Goal: Navigation & Orientation: Find specific page/section

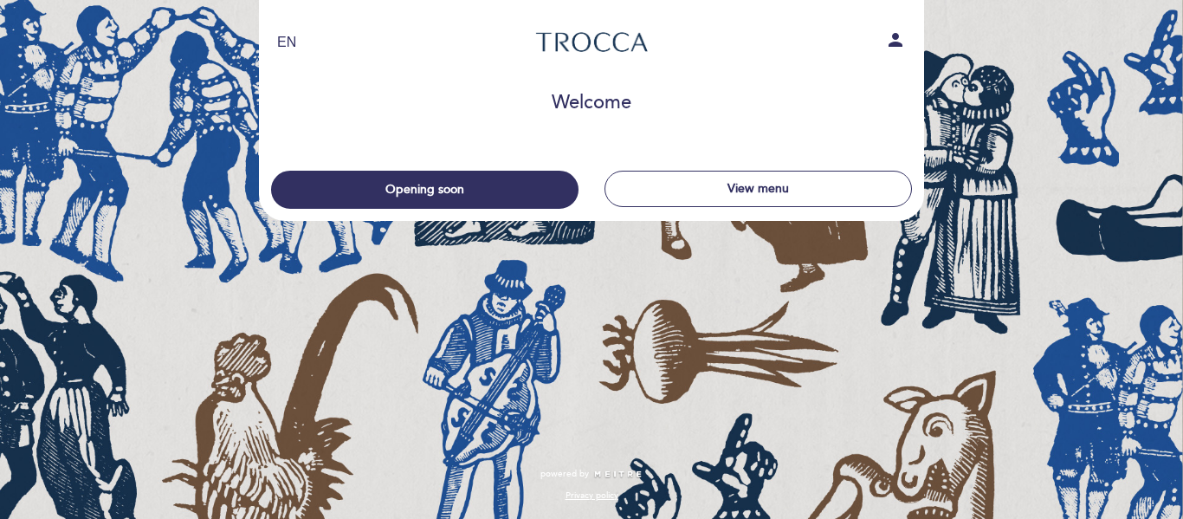
click at [1014, 443] on div "EN ES PT [GEOGRAPHIC_DATA] person Welcome Welcome, Change user Opening soon Vie…" at bounding box center [591, 259] width 1183 height 519
click at [811, 434] on div "EN ES PT [GEOGRAPHIC_DATA] person Welcome Welcome, Change user Opening soon Vie…" at bounding box center [591, 259] width 1183 height 519
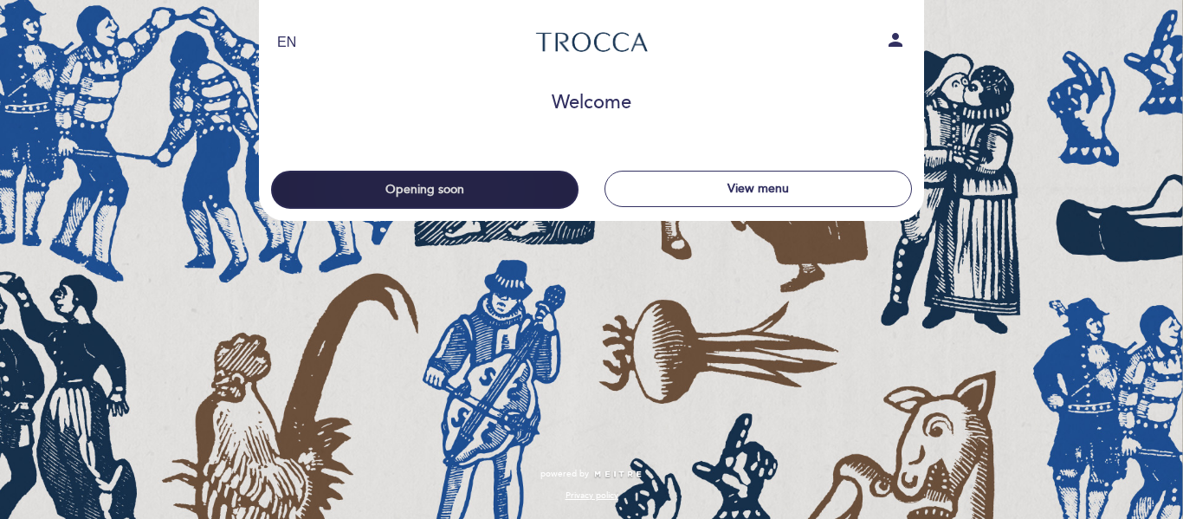
click at [417, 184] on button "Opening soon" at bounding box center [424, 190] width 307 height 38
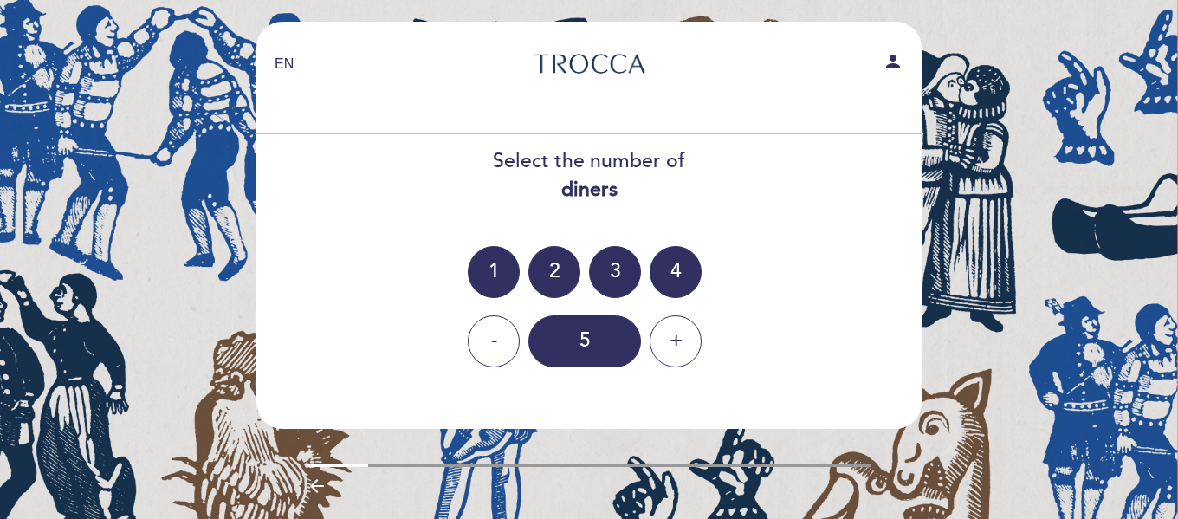
click at [974, 364] on div "EN ES PT [GEOGRAPHIC_DATA] person Welcome Welcome, Change user Opening soon Vie…" at bounding box center [589, 285] width 1178 height 570
click at [131, 293] on div "EN ES PT [GEOGRAPHIC_DATA] person Welcome Welcome, Change user Opening soon Vie…" at bounding box center [589, 285] width 1178 height 570
click at [131, 293] on div "EN ES PT Trocca person Welcome Welcome, Change user Opening soon View menu Sele…" at bounding box center [589, 285] width 1178 height 570
click at [566, 490] on div "arrow_backward" at bounding box center [590, 489] width 566 height 27
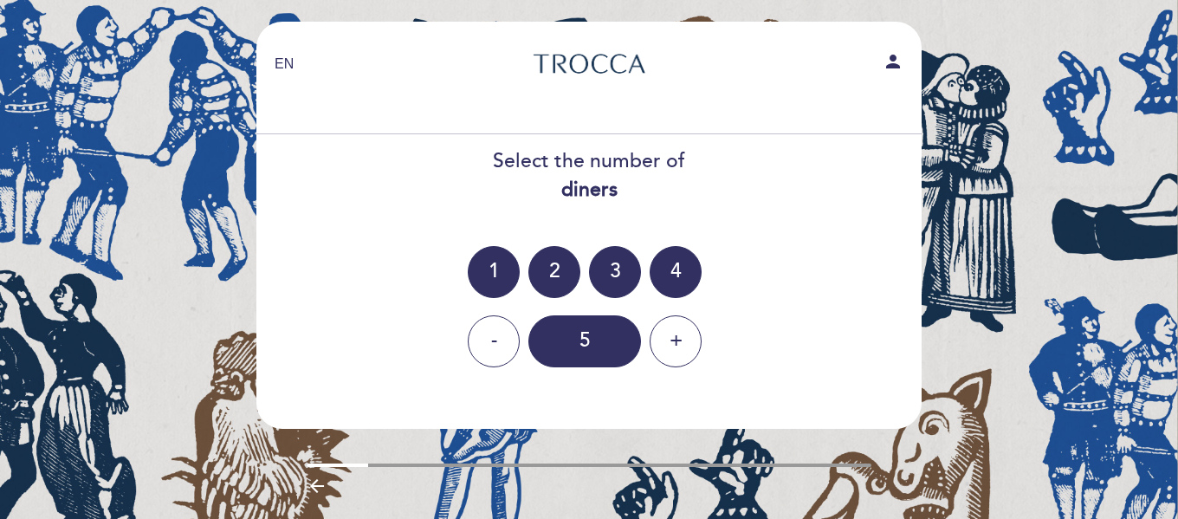
click at [1037, 262] on div "EN ES PT Trocca person Welcome Welcome, Change user Opening soon View menu Sele…" at bounding box center [589, 285] width 1178 height 570
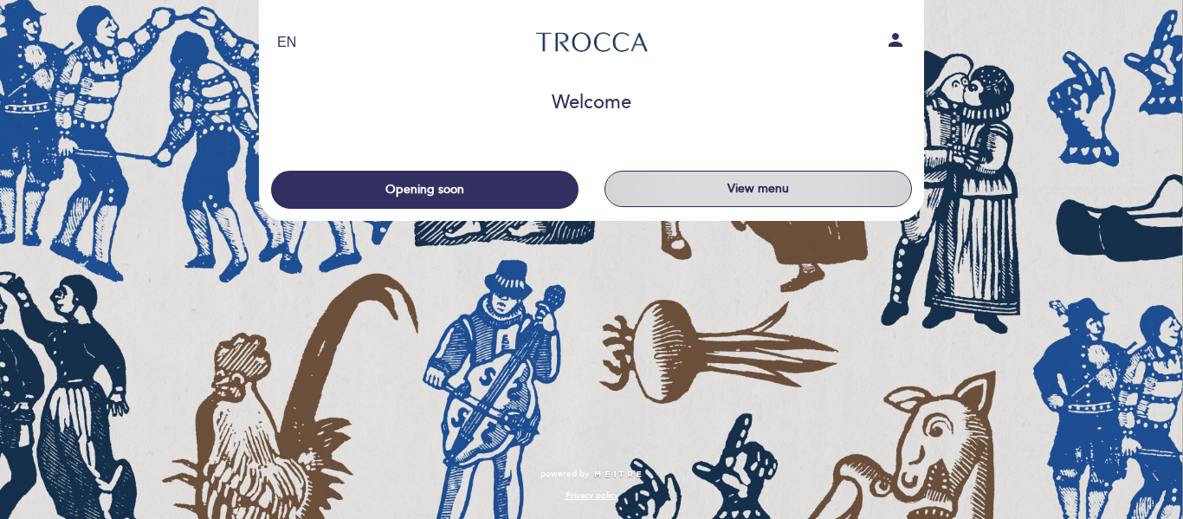
click at [690, 191] on button "View menu" at bounding box center [758, 189] width 307 height 36
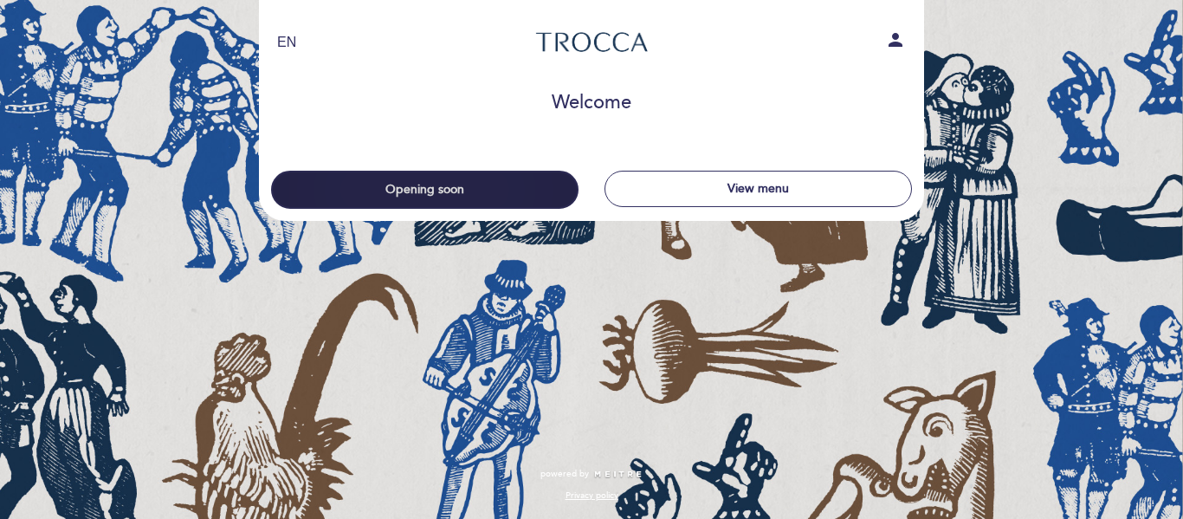
click at [443, 188] on button "Opening soon" at bounding box center [424, 190] width 307 height 38
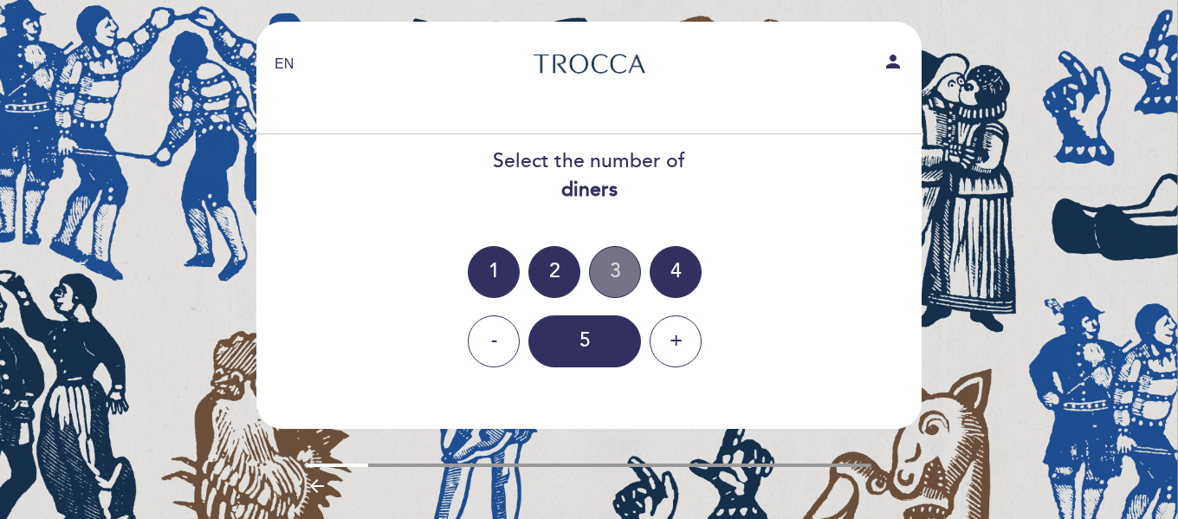
click at [618, 269] on div "3" at bounding box center [615, 272] width 52 height 52
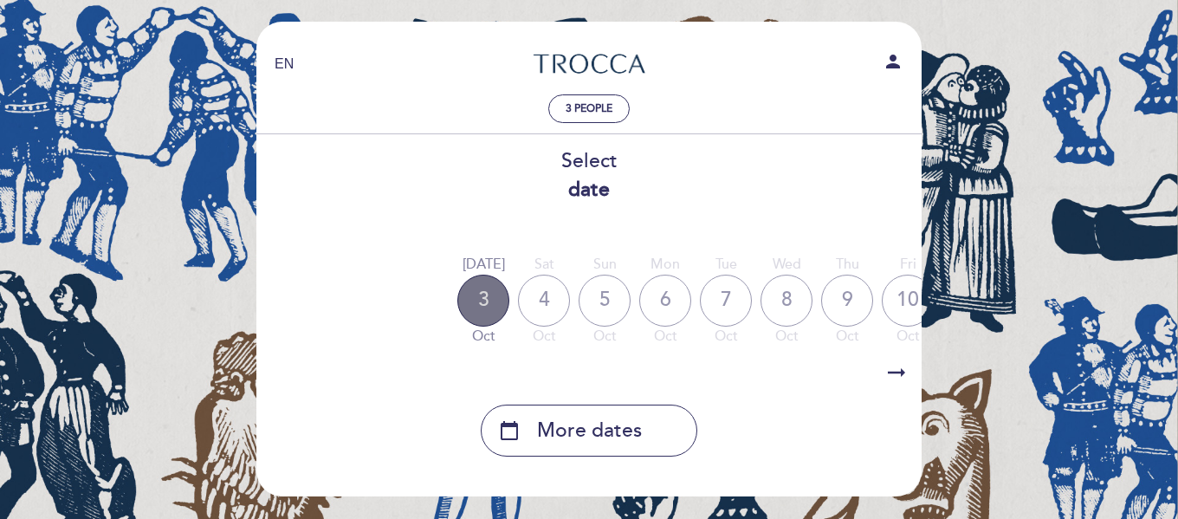
click at [484, 309] on div "3" at bounding box center [483, 301] width 52 height 52
